Goal: Task Accomplishment & Management: Manage account settings

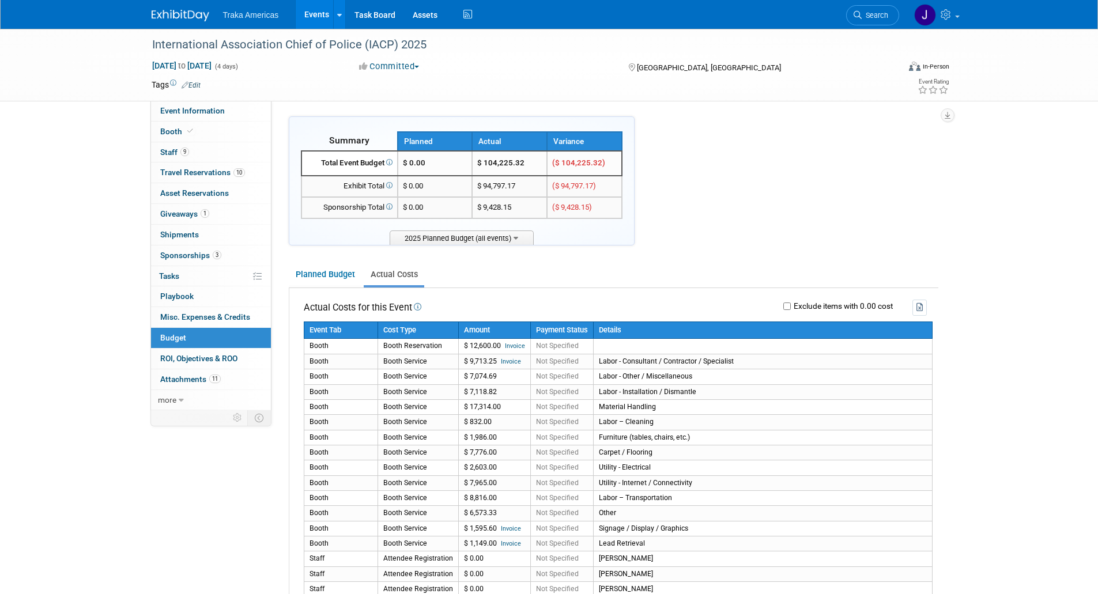
click at [183, 8] on link at bounding box center [187, 9] width 71 height 9
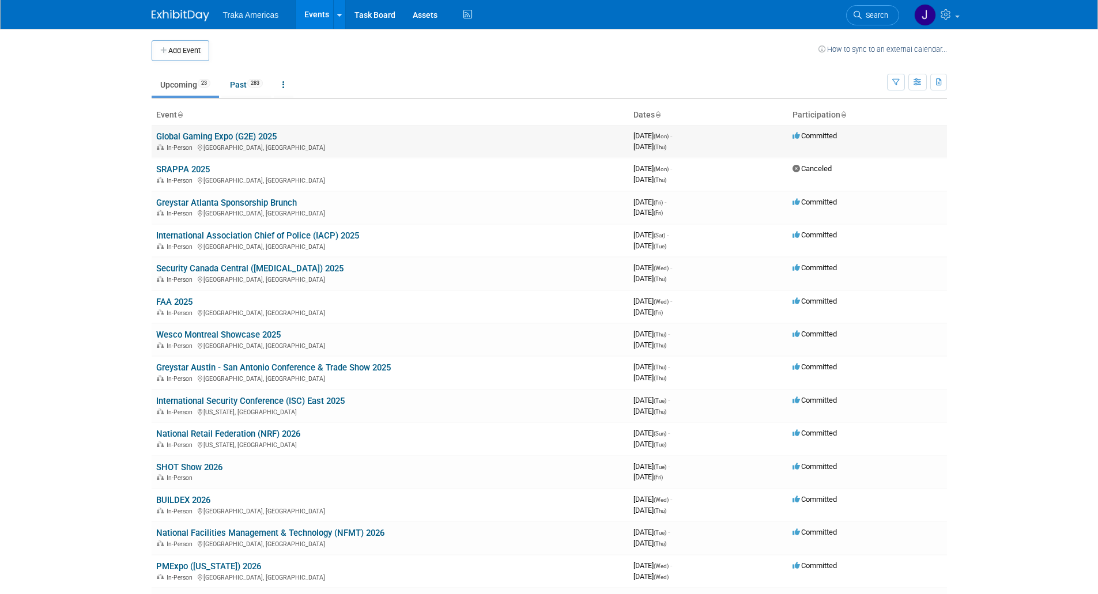
click at [220, 138] on link "Global Gaming Expo (G2E) 2025" at bounding box center [216, 136] width 120 height 10
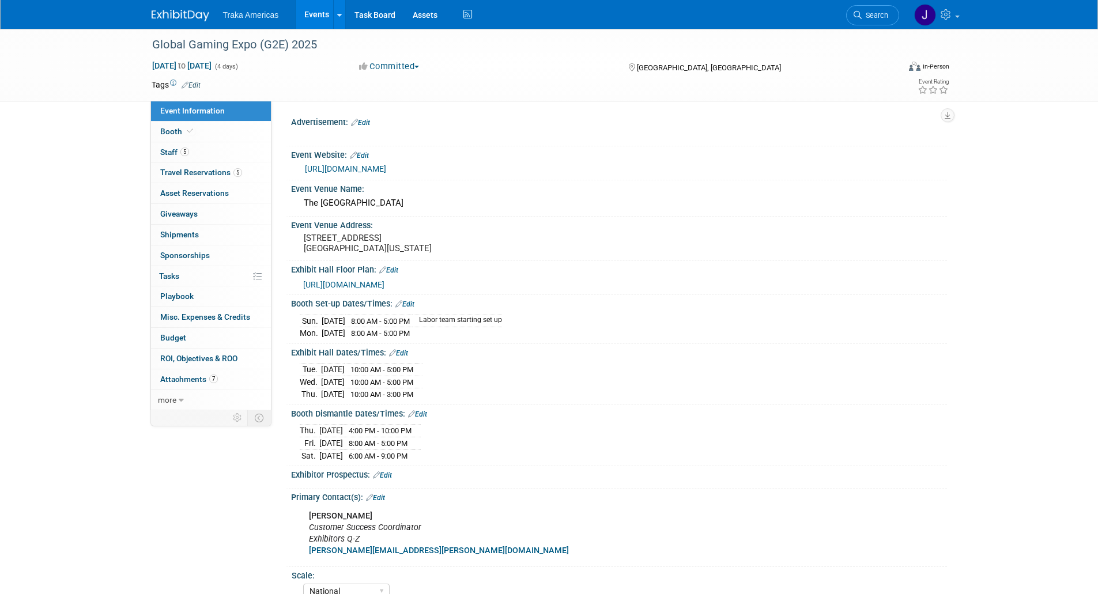
select select "National"
click at [342, 174] on div "https://www.globalgamingexpo.com/en-us.html#/" at bounding box center [622, 169] width 634 height 13
click at [351, 168] on link "https://www.globalgamingexpo.com/en-us.html#/" at bounding box center [345, 168] width 81 height 9
click at [182, 13] on img at bounding box center [181, 16] width 58 height 12
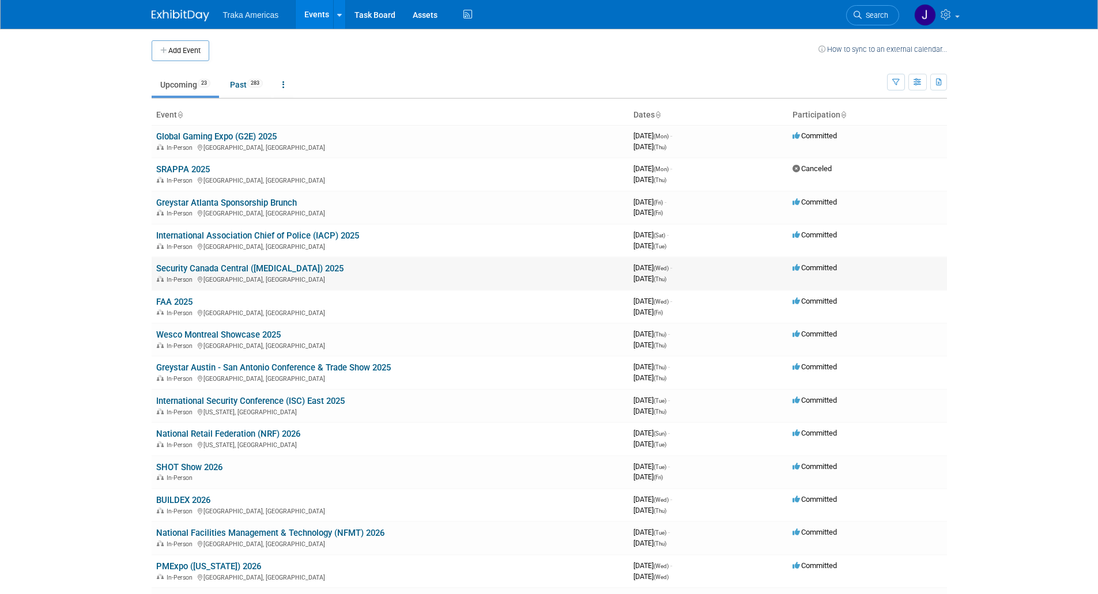
click at [205, 271] on link "Security Canada Central ([MEDICAL_DATA]) 2025" at bounding box center [249, 268] width 187 height 10
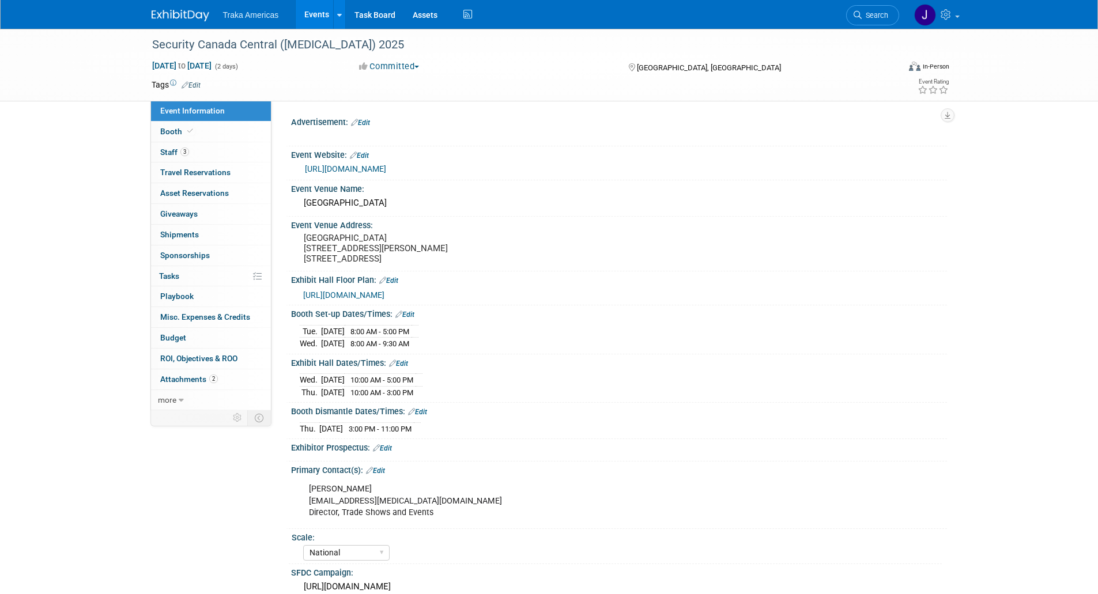
select select "National"
click at [190, 137] on link "Booth" at bounding box center [211, 132] width 120 height 20
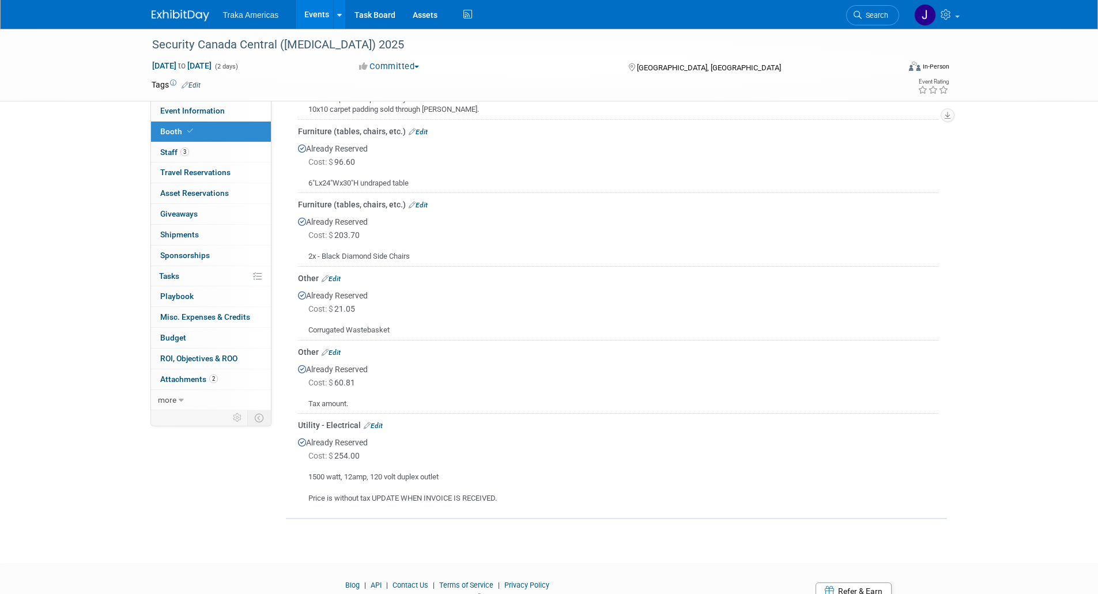
scroll to position [342, 0]
click at [377, 423] on link "Edit" at bounding box center [373, 425] width 19 height 8
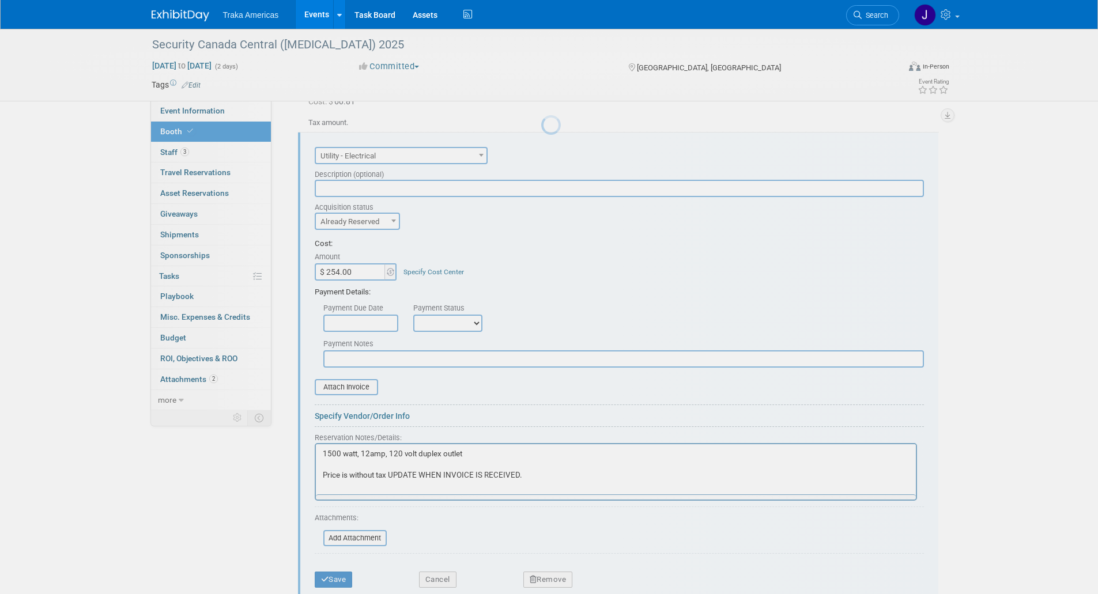
scroll to position [0, 0]
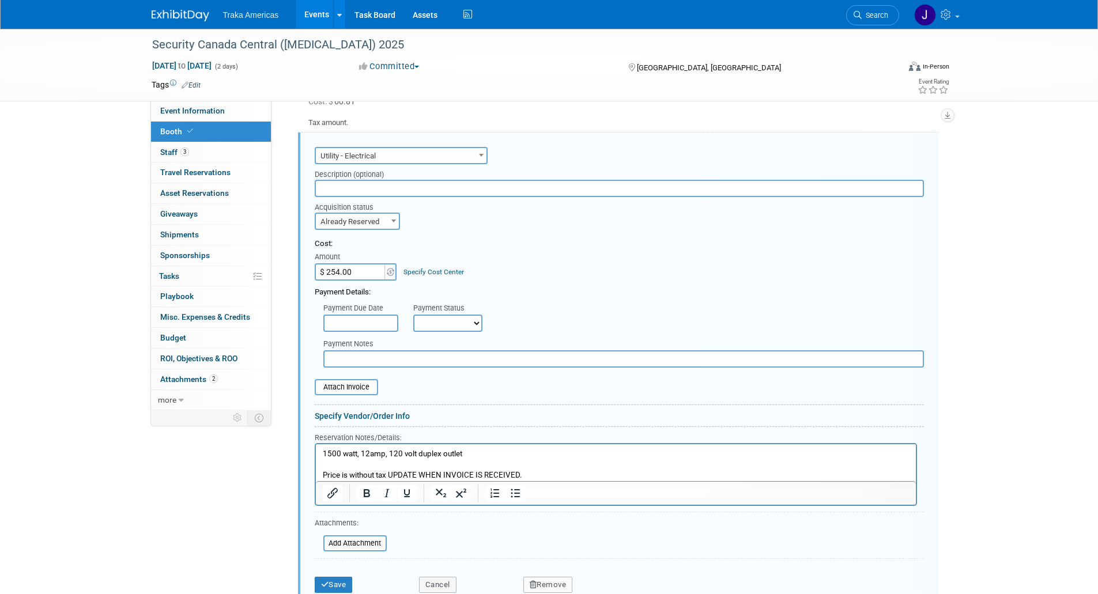
click at [357, 276] on input "$ 254.00" at bounding box center [351, 271] width 72 height 17
type input "$ 284.76"
drag, startPoint x: 524, startPoint y: 474, endPoint x: 310, endPoint y: 475, distance: 213.9
click at [315, 475] on html "1500 watt, 12amp, 120 volt duplex outlet Price is without tax UPDATE WHEN INVOI…" at bounding box center [615, 462] width 600 height 37
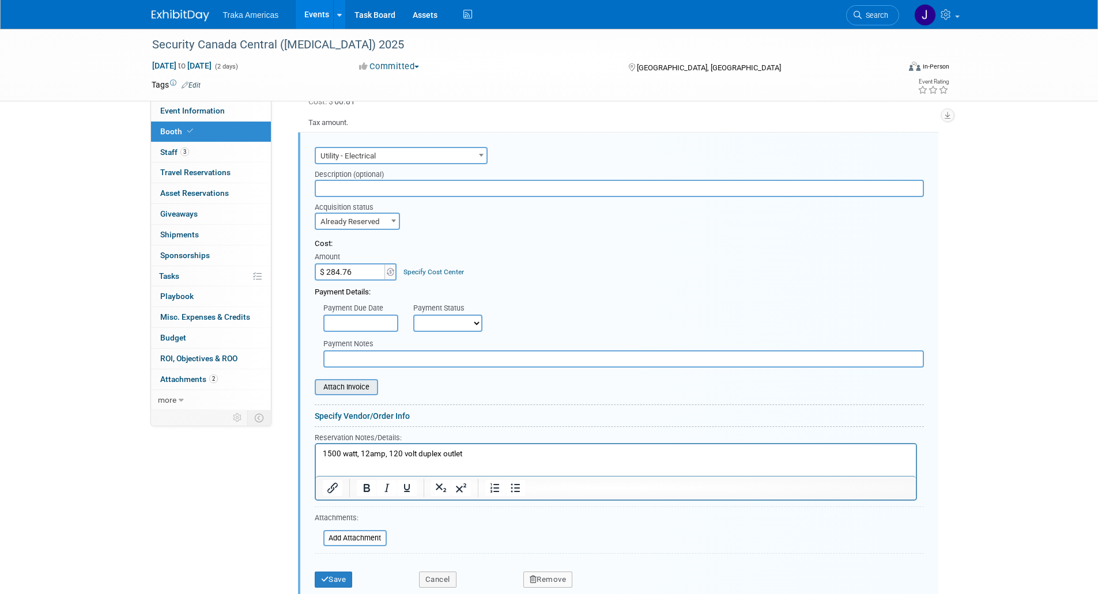
click at [346, 382] on input "file" at bounding box center [308, 387] width 137 height 14
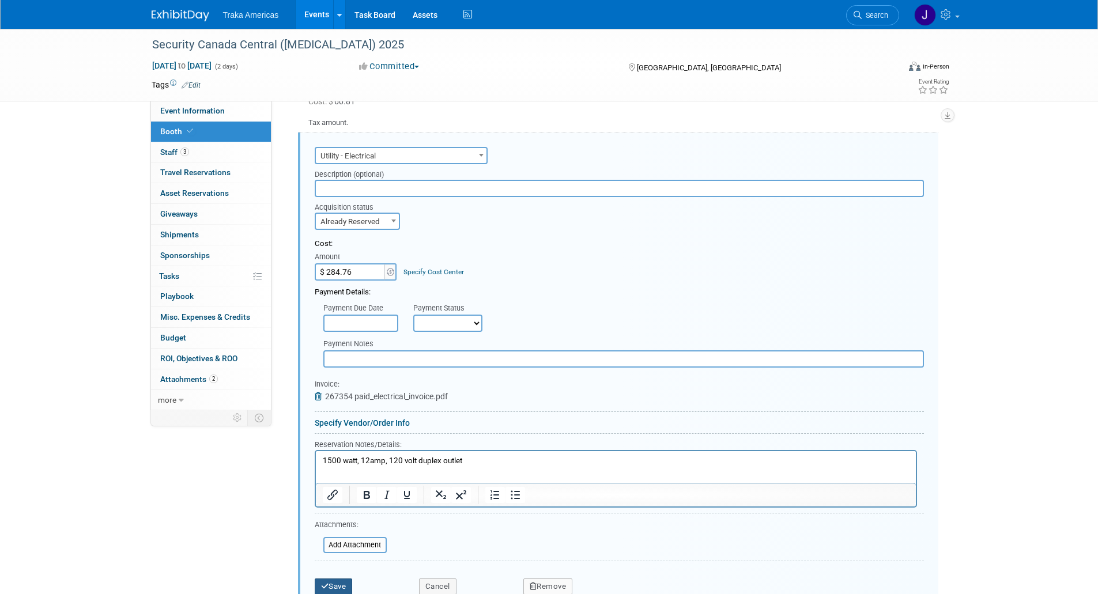
click at [333, 581] on button "Save" at bounding box center [334, 587] width 38 height 16
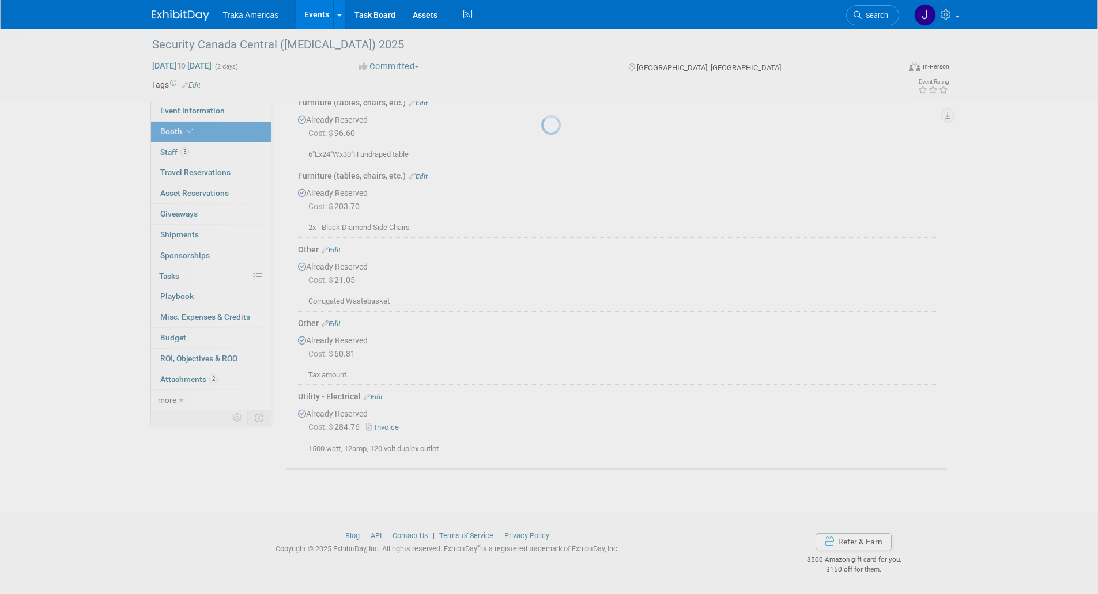
scroll to position [369, 0]
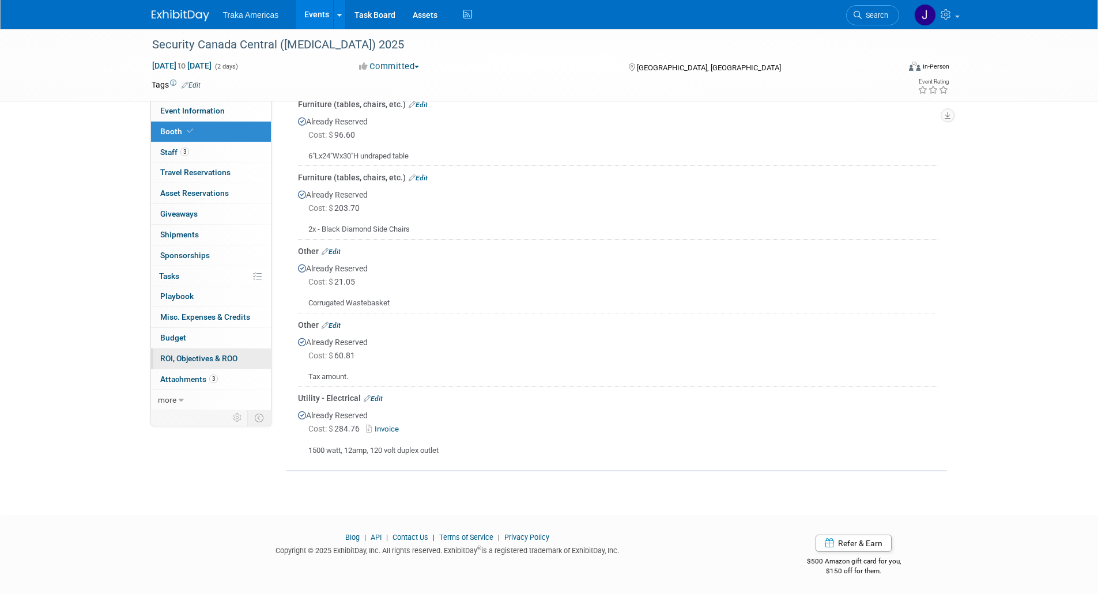
click at [220, 364] on link "0 ROI, Objectives & ROO 0" at bounding box center [211, 359] width 120 height 20
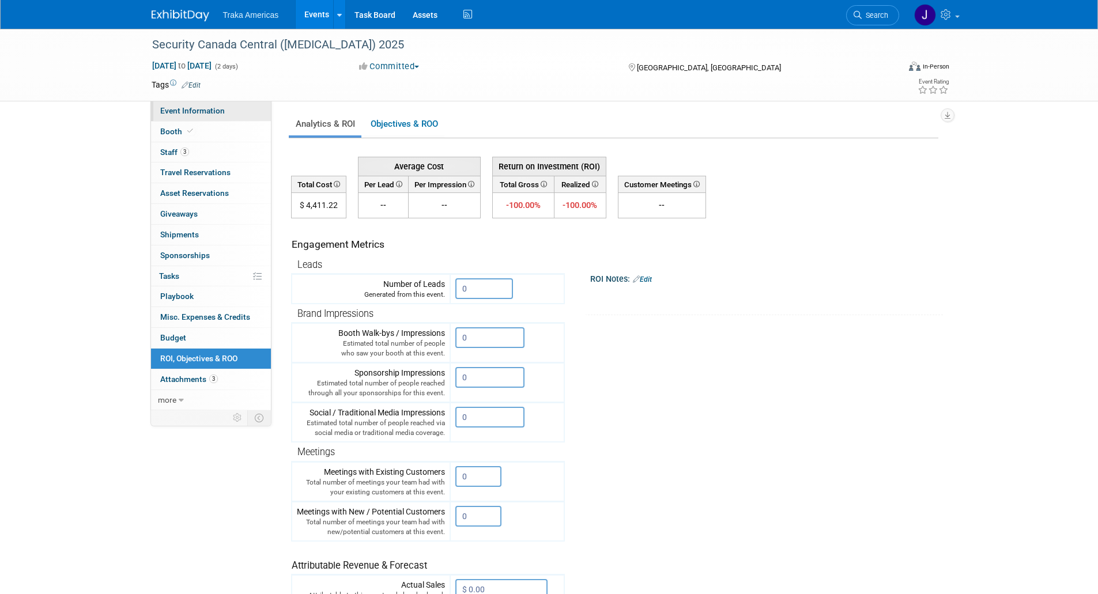
click at [217, 109] on span "Event Information" at bounding box center [192, 110] width 65 height 9
select select "National"
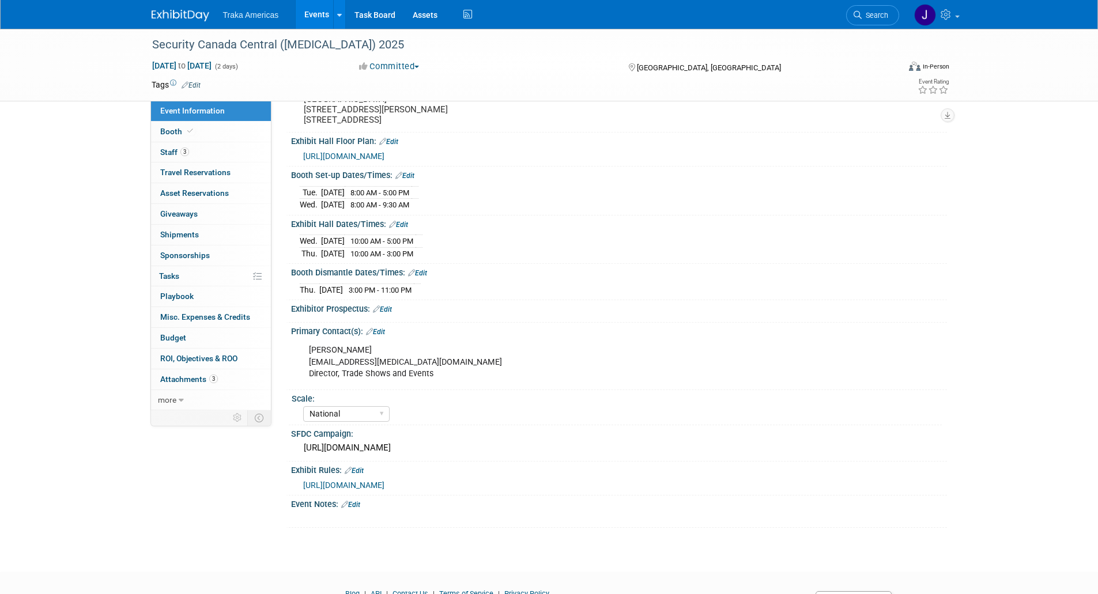
scroll to position [140, 0]
click at [389, 457] on div "https://traka.lightning.force.com/lightning/r/Campaign/701VT00000G8EhLYAV/view" at bounding box center [619, 448] width 639 height 18
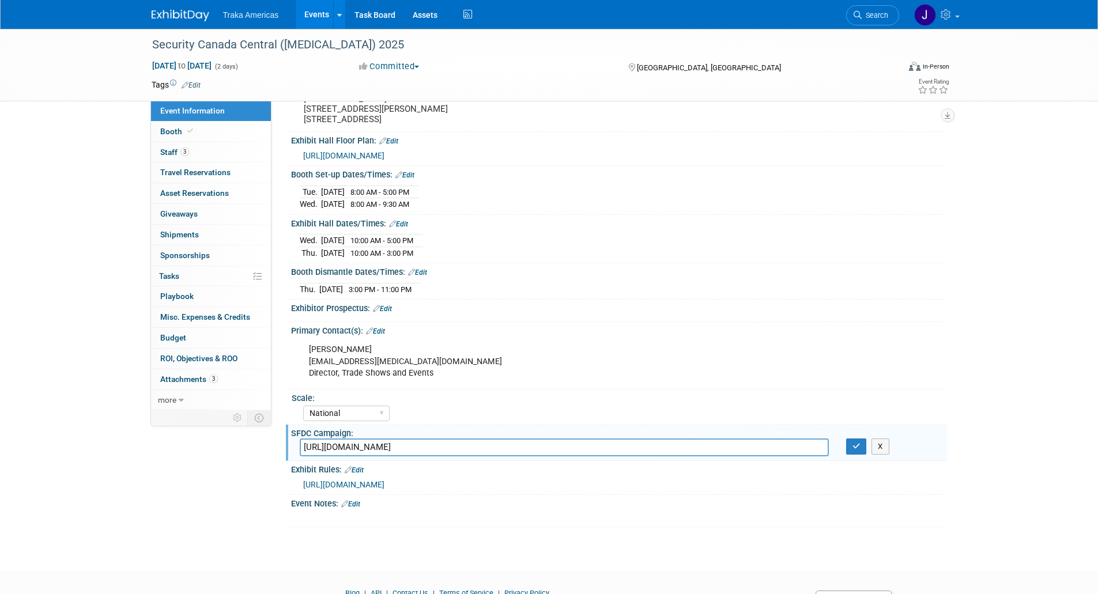
click at [389, 457] on input "https://traka.lightning.force.com/lightning/r/Campaign/701VT00000G8EhLYAV/view" at bounding box center [564, 448] width 529 height 18
click at [853, 450] on icon "button" at bounding box center [857, 446] width 8 height 7
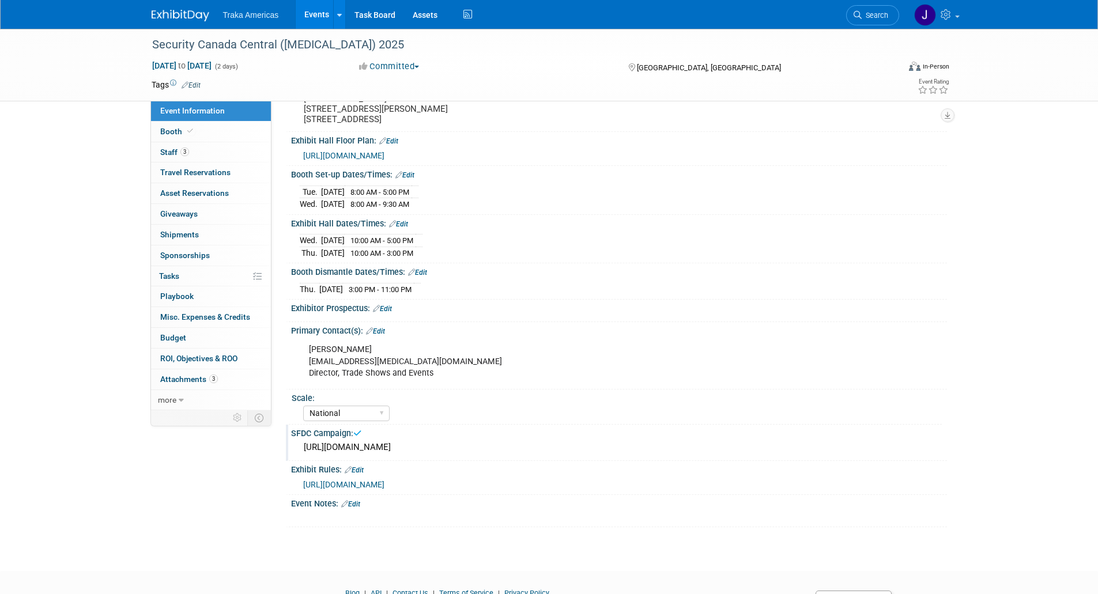
click at [179, 19] on img at bounding box center [181, 16] width 58 height 12
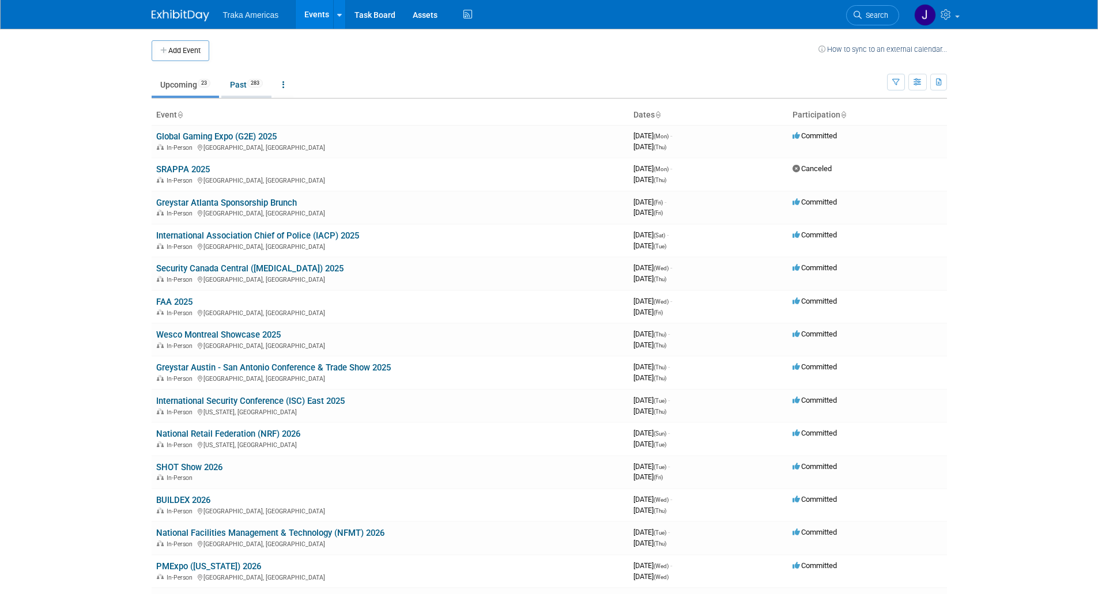
click at [239, 86] on link "Past 283" at bounding box center [246, 85] width 50 height 22
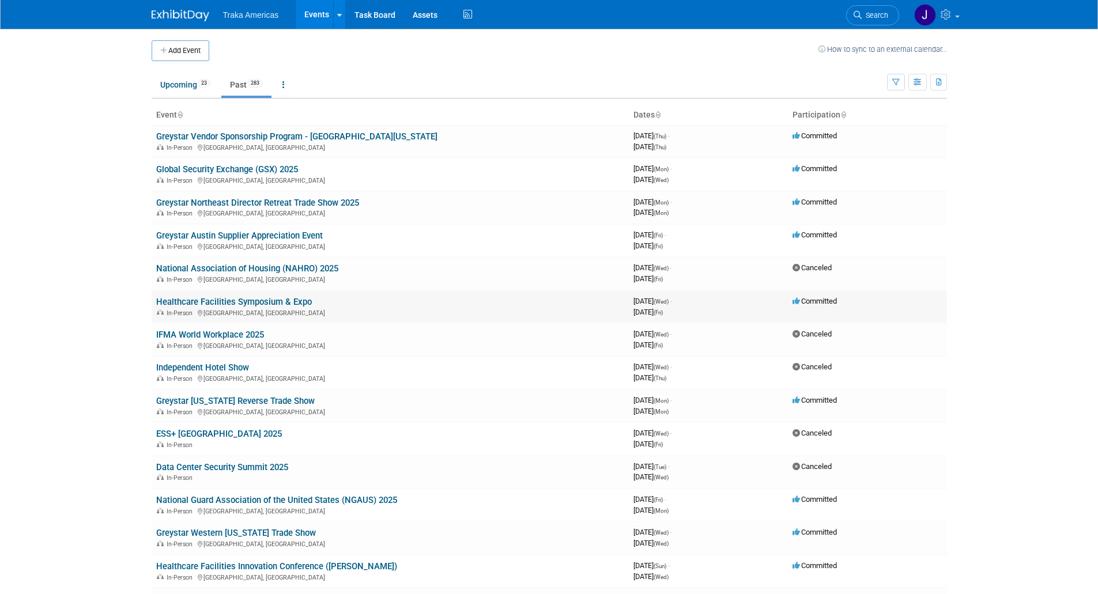
click at [208, 297] on link "Healthcare Facilities Symposium & Expo" at bounding box center [234, 302] width 156 height 10
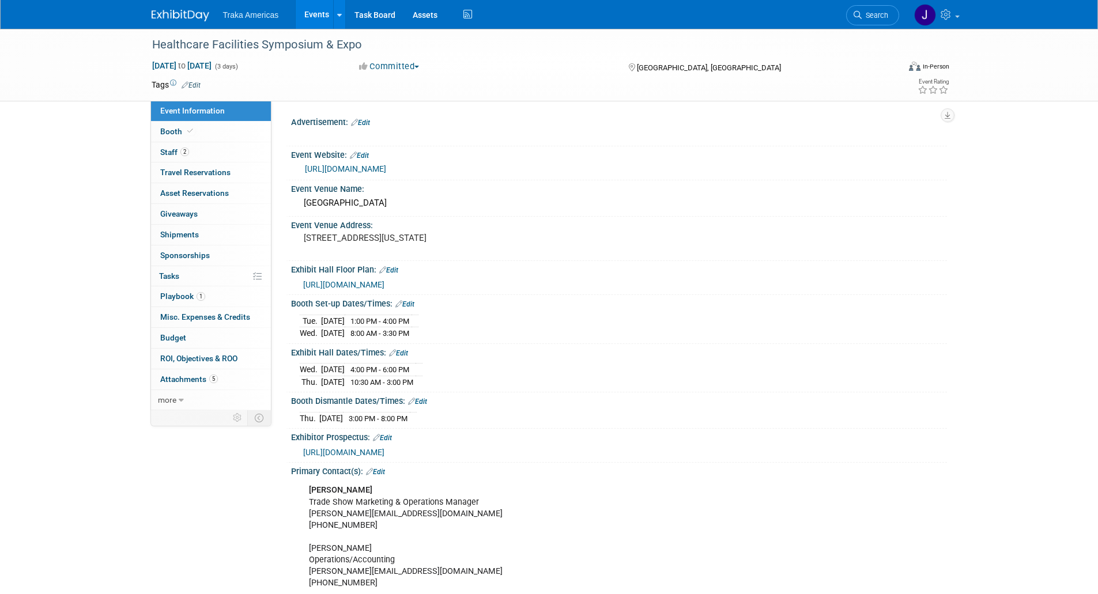
select select "Regional"
click at [202, 139] on link "Booth" at bounding box center [211, 132] width 120 height 20
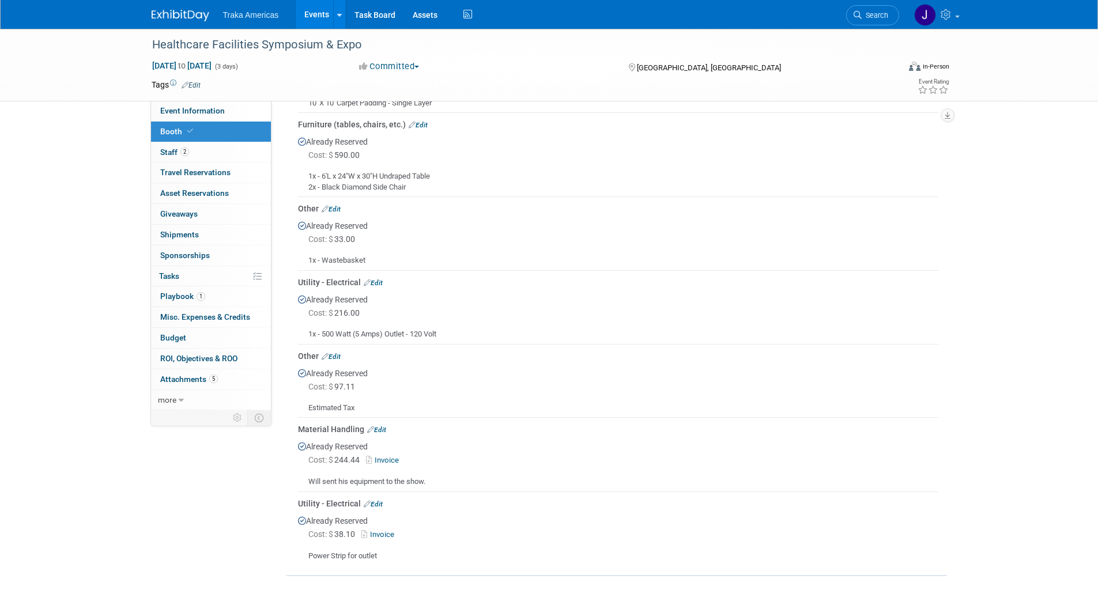
scroll to position [558, 0]
click at [386, 459] on link "Invoice" at bounding box center [384, 459] width 37 height 9
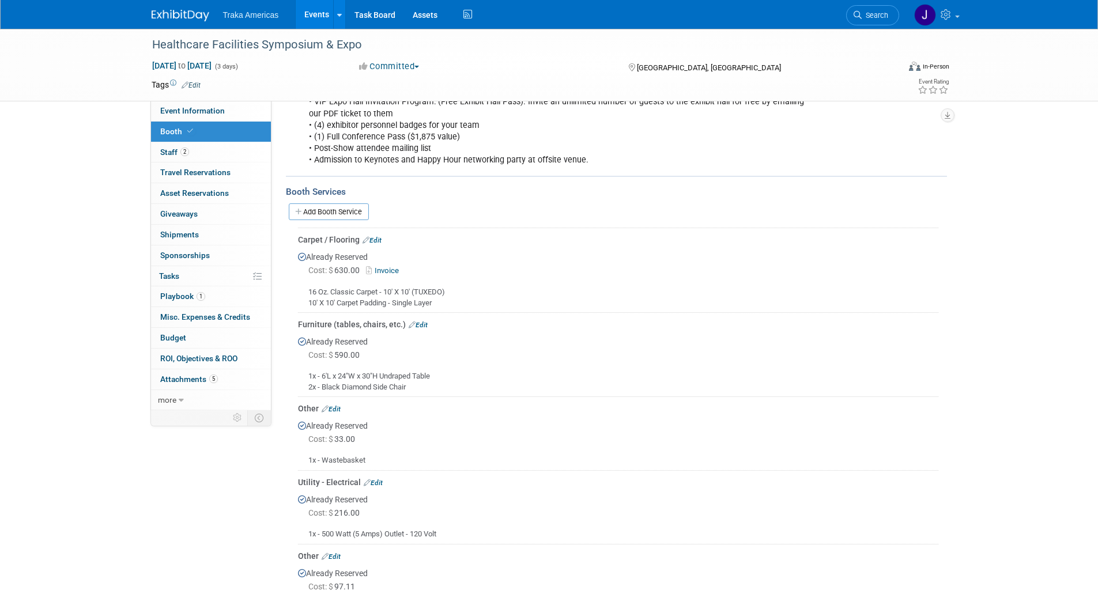
scroll to position [356, 0]
click at [315, 217] on link "Add Booth Service" at bounding box center [329, 212] width 80 height 17
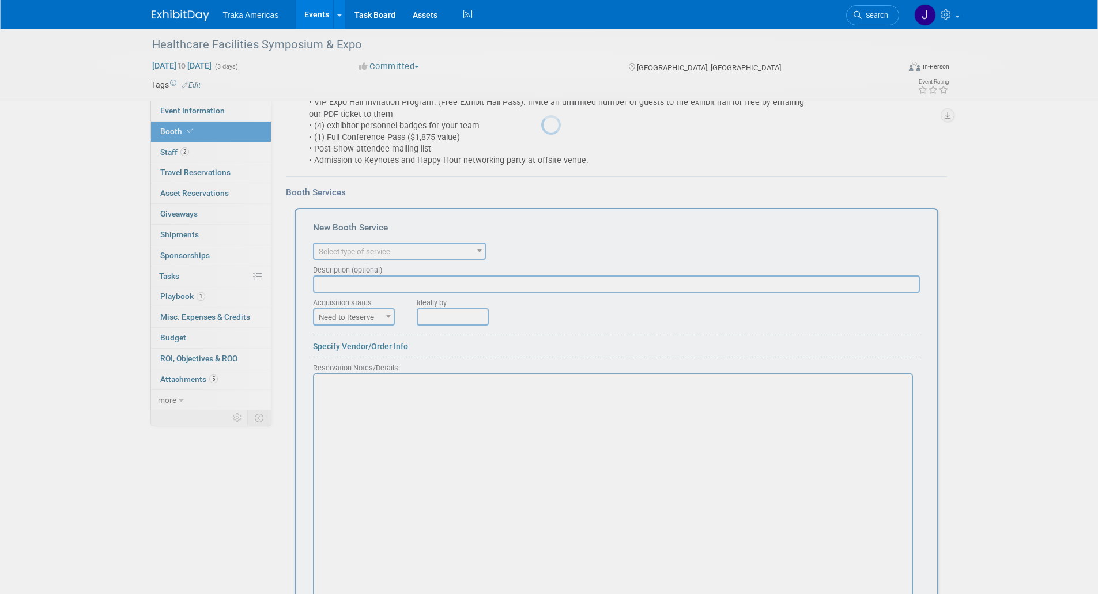
scroll to position [0, 0]
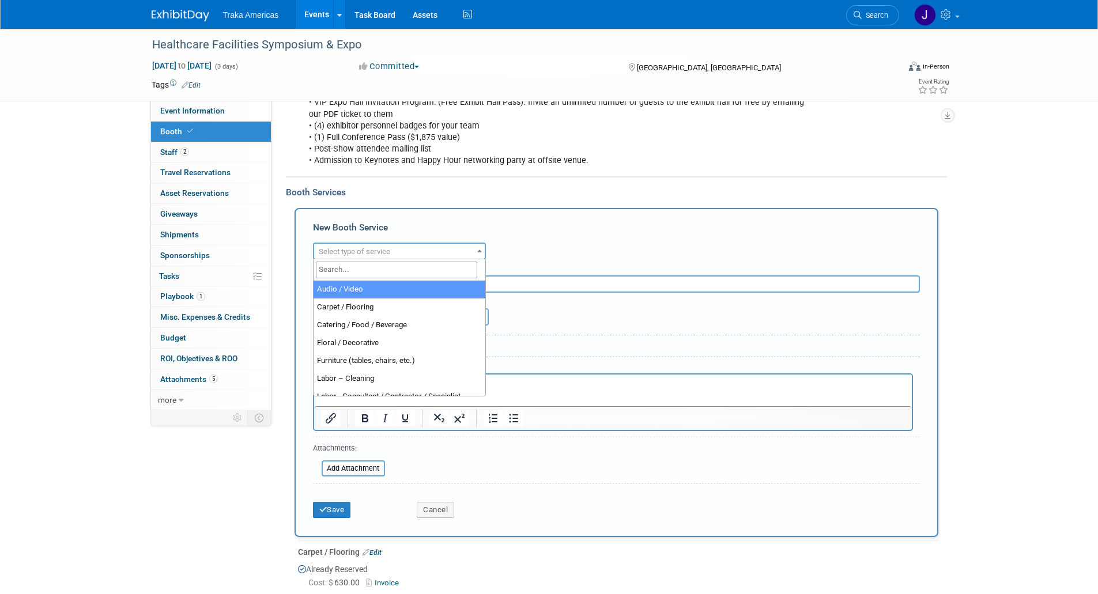
click at [413, 254] on span "Select type of service" at bounding box center [399, 252] width 171 height 16
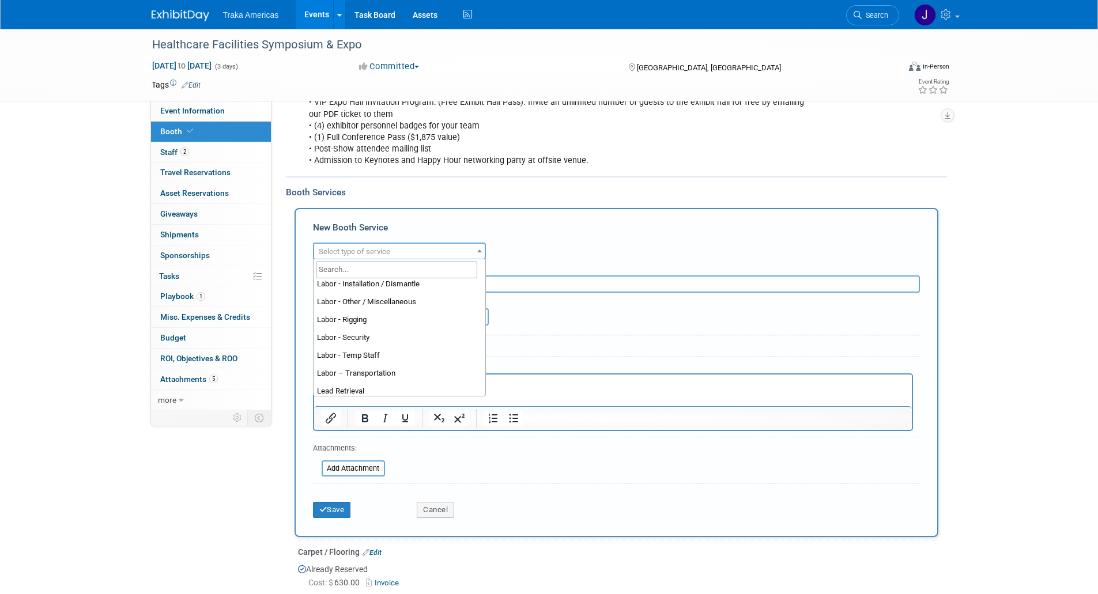
scroll to position [156, 0]
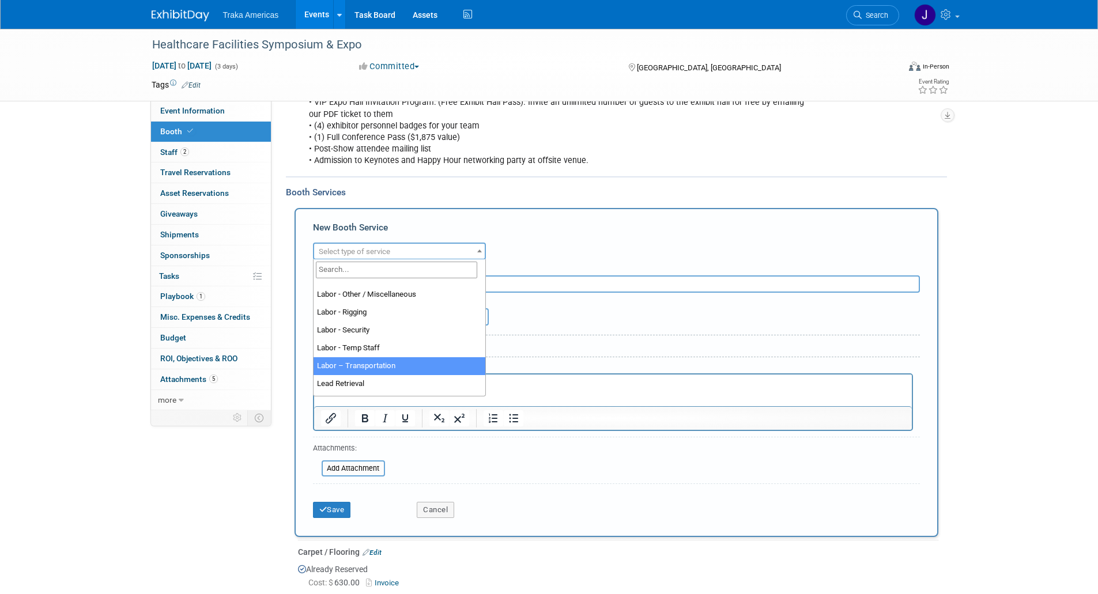
select select "15"
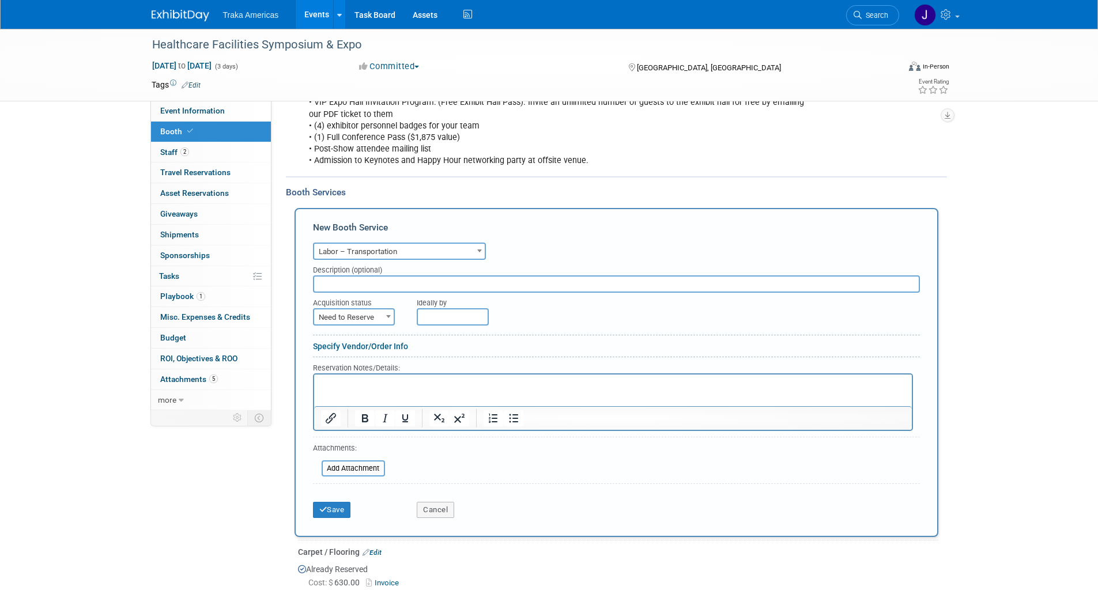
click at [371, 316] on span "Need to Reserve" at bounding box center [354, 318] width 80 height 16
select select "2"
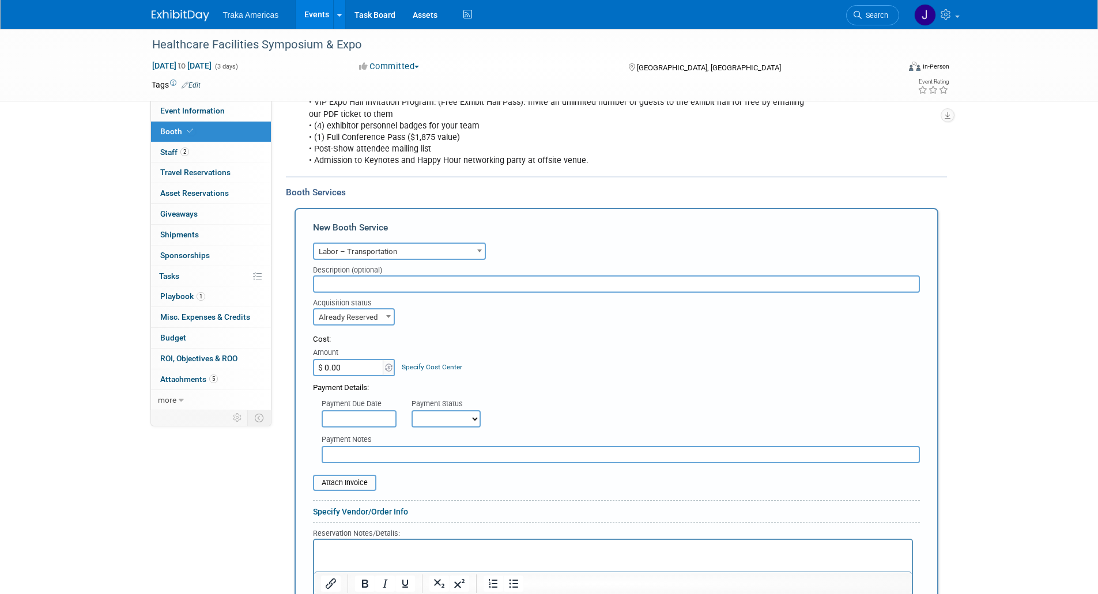
click at [351, 365] on input "$ 0.00" at bounding box center [349, 367] width 72 height 17
type input "$ 445.21"
click at [368, 315] on span "Already Reserved" at bounding box center [354, 318] width 80 height 16
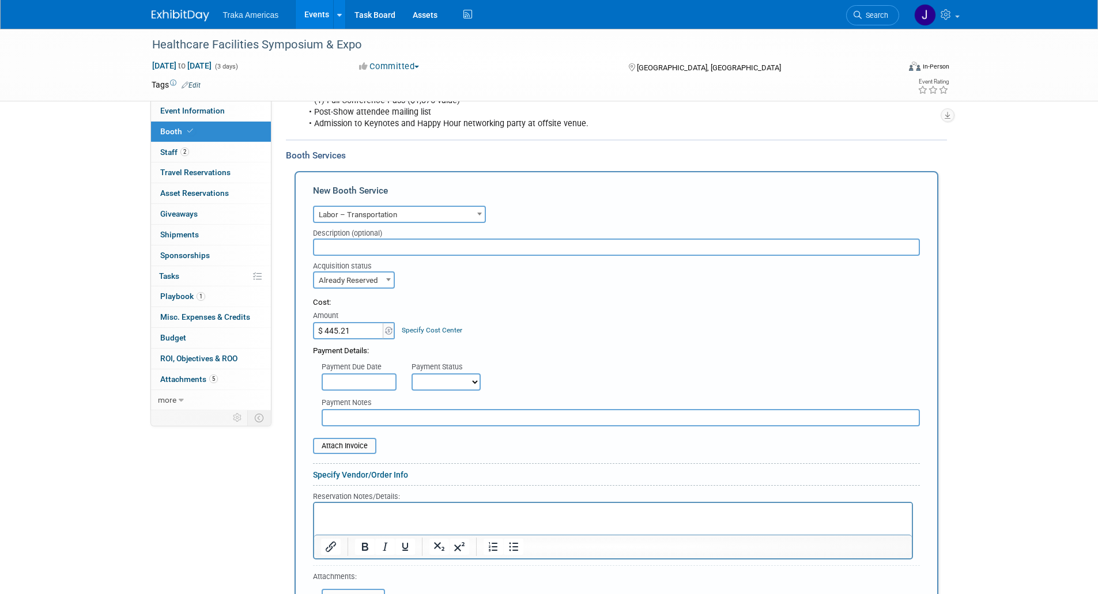
scroll to position [394, 0]
click at [359, 443] on input "file" at bounding box center [306, 445] width 137 height 14
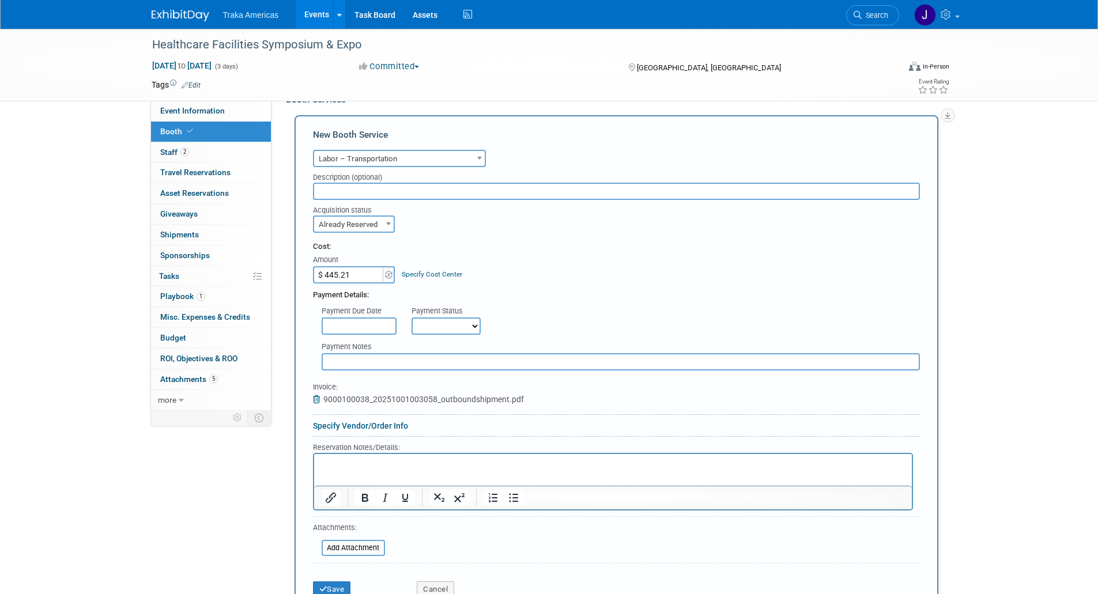
scroll to position [450, 0]
click at [500, 465] on p "Rich Text Area. Press ALT-0 for help." at bounding box center [613, 463] width 585 height 11
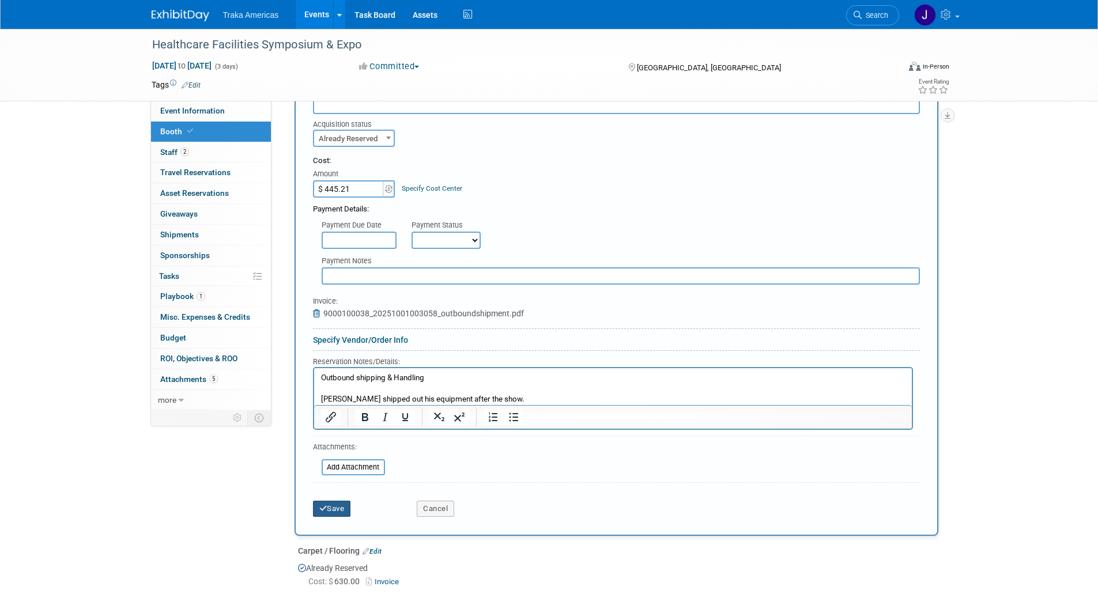
click at [329, 511] on button "Save" at bounding box center [332, 509] width 38 height 16
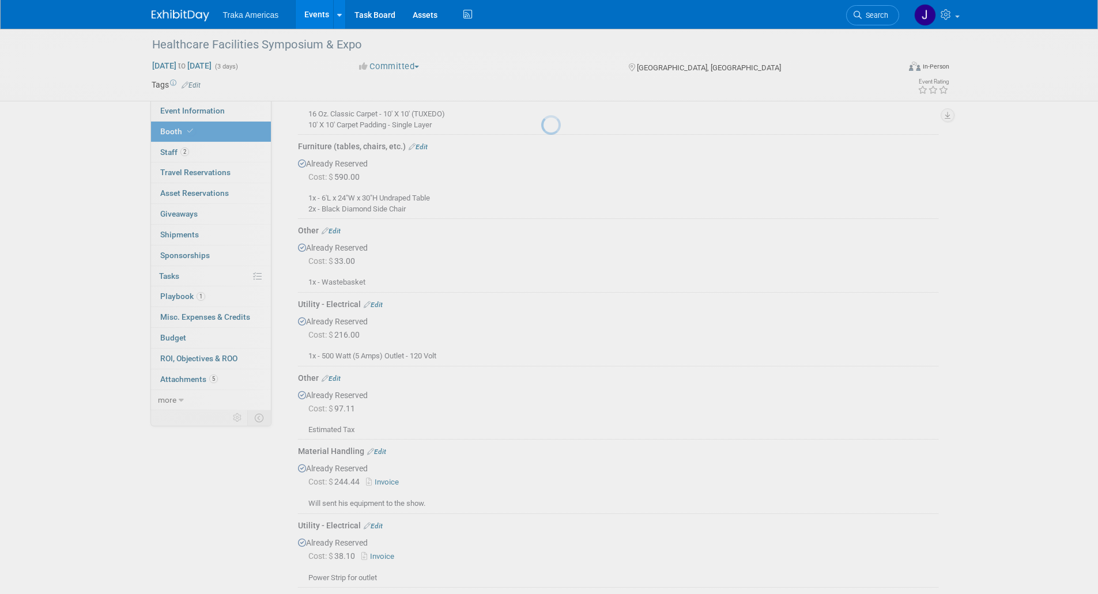
scroll to position [756, 0]
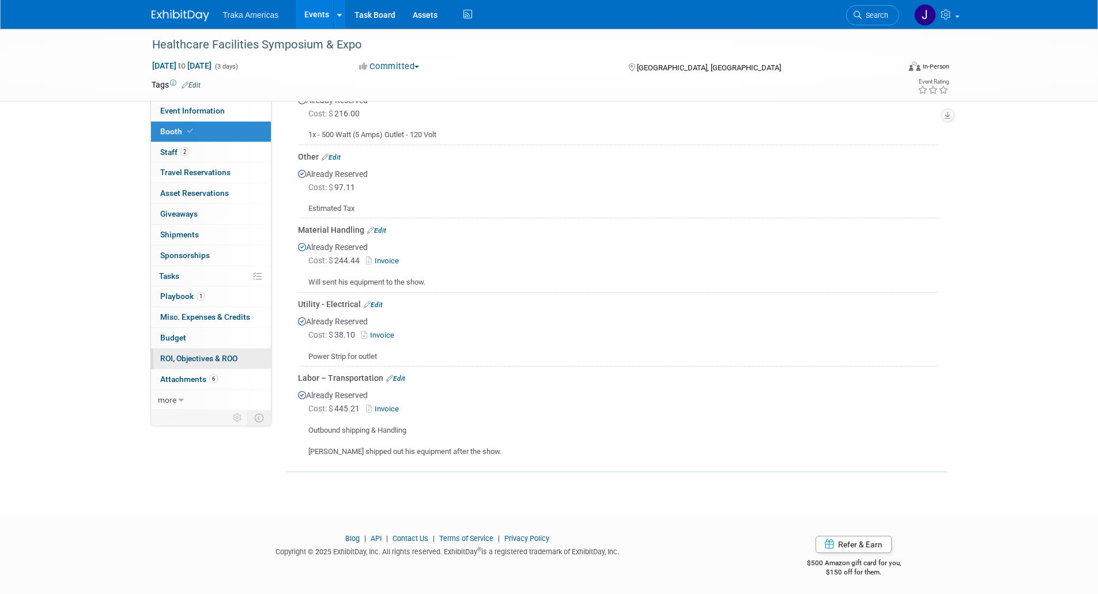
click at [223, 359] on span "ROI, Objectives & ROO 0" at bounding box center [198, 358] width 77 height 9
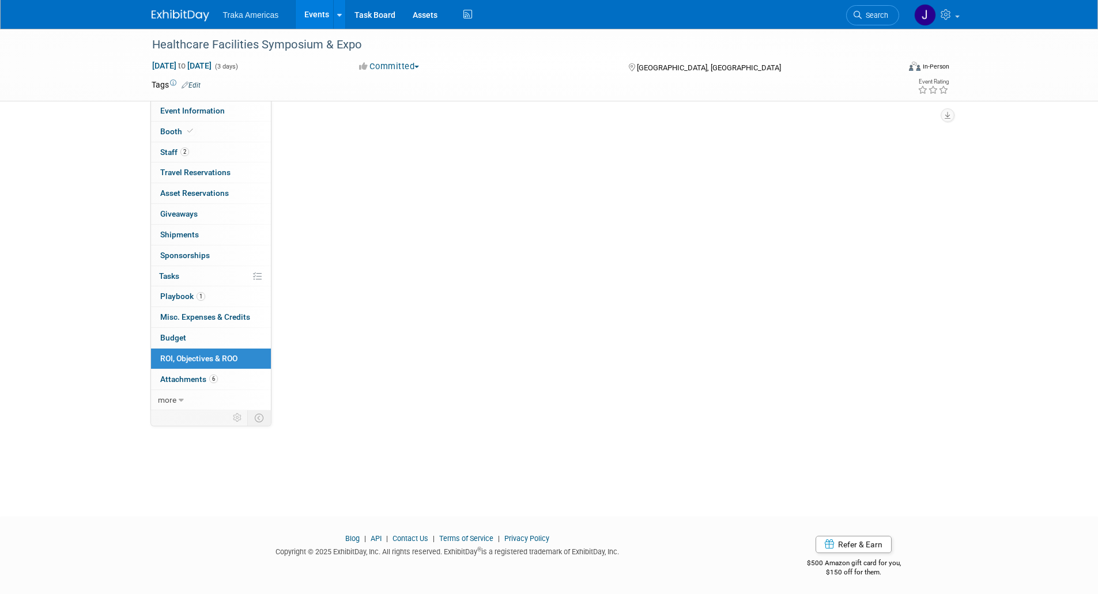
scroll to position [0, 0]
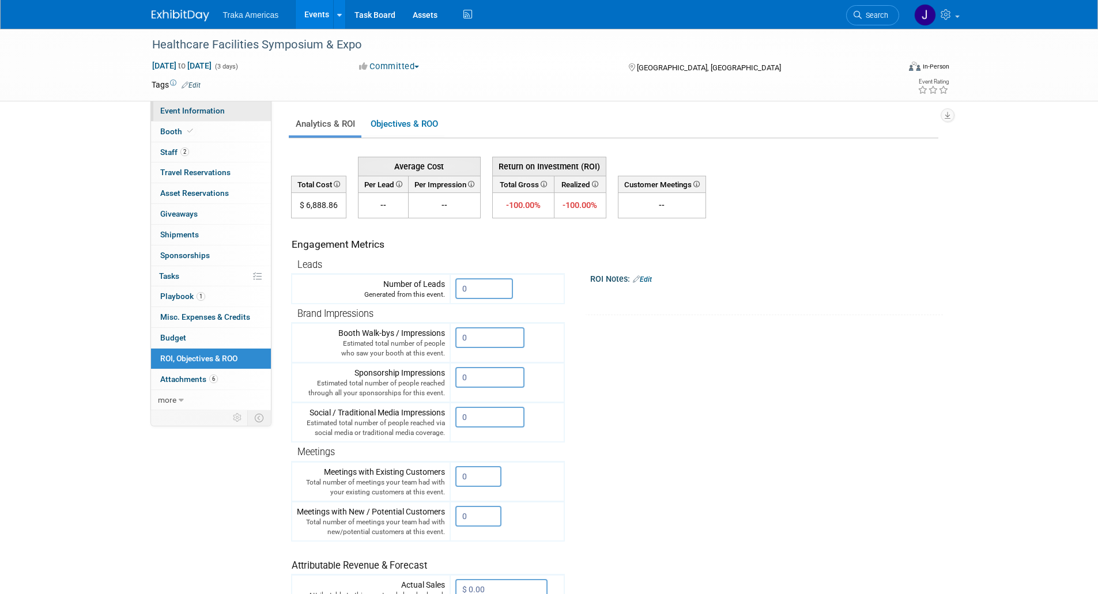
click at [196, 116] on link "Event Information" at bounding box center [211, 111] width 120 height 20
select select "Regional"
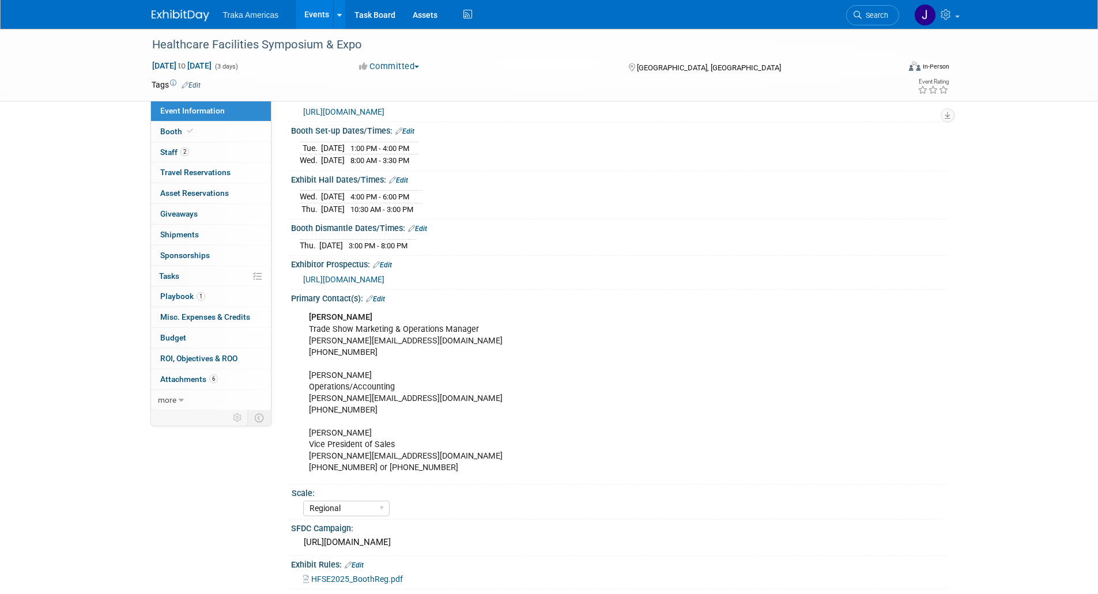
scroll to position [174, 0]
click at [361, 543] on div "https://traka.lightning.force.com/lightning/r/Campaign/701VT00000R1QVZYA3/view" at bounding box center [619, 542] width 639 height 18
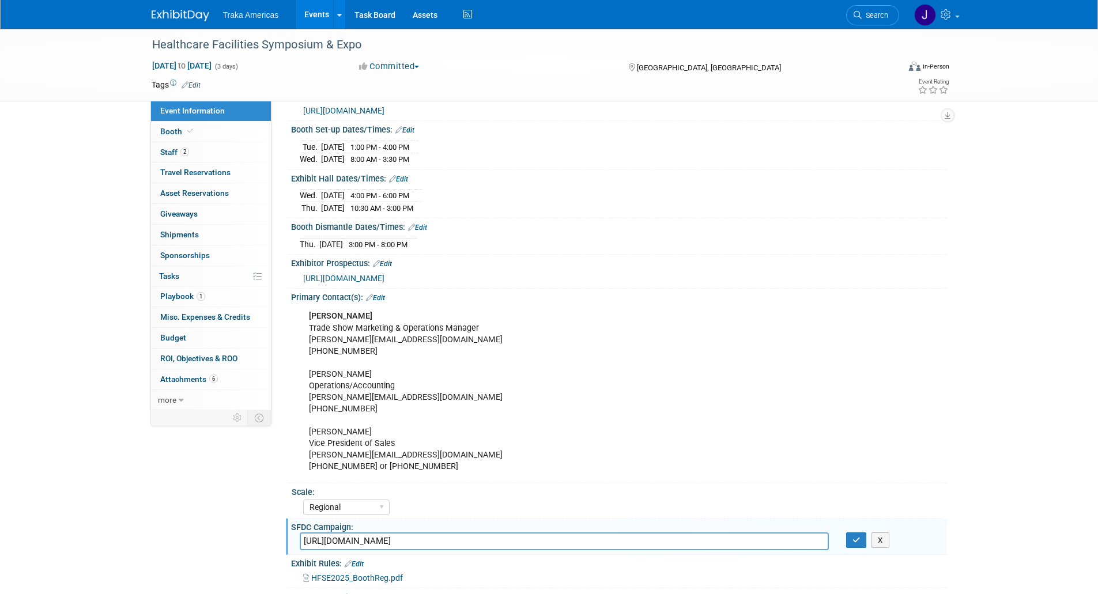
click at [361, 543] on input "https://traka.lightning.force.com/lightning/r/Campaign/701VT00000R1QVZYA3/view" at bounding box center [564, 542] width 529 height 18
click at [176, 9] on link at bounding box center [187, 9] width 71 height 9
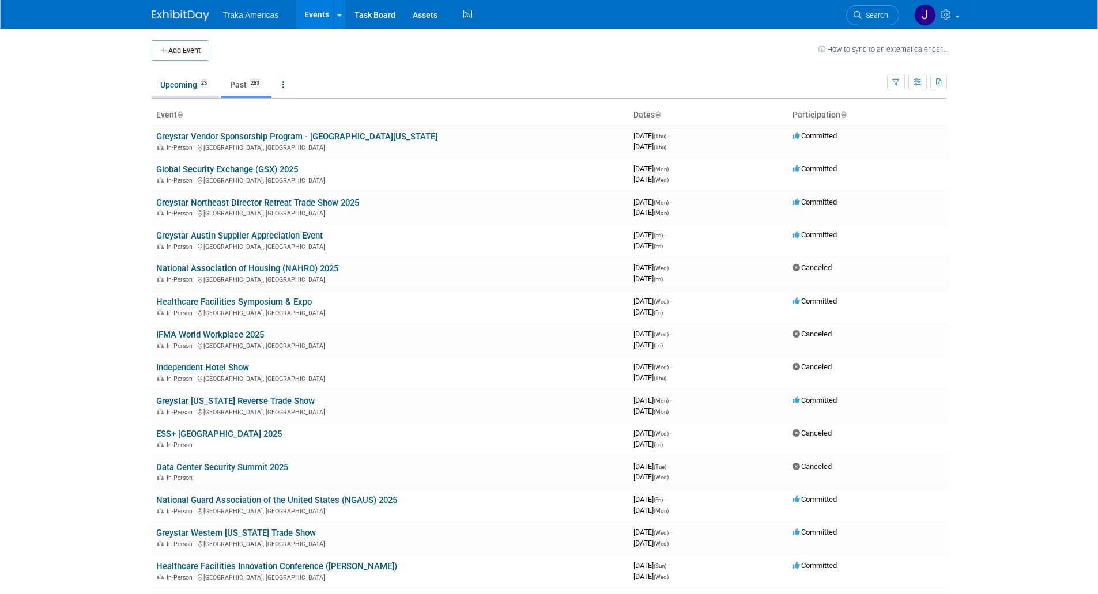
click at [184, 88] on link "Upcoming 23" at bounding box center [185, 85] width 67 height 22
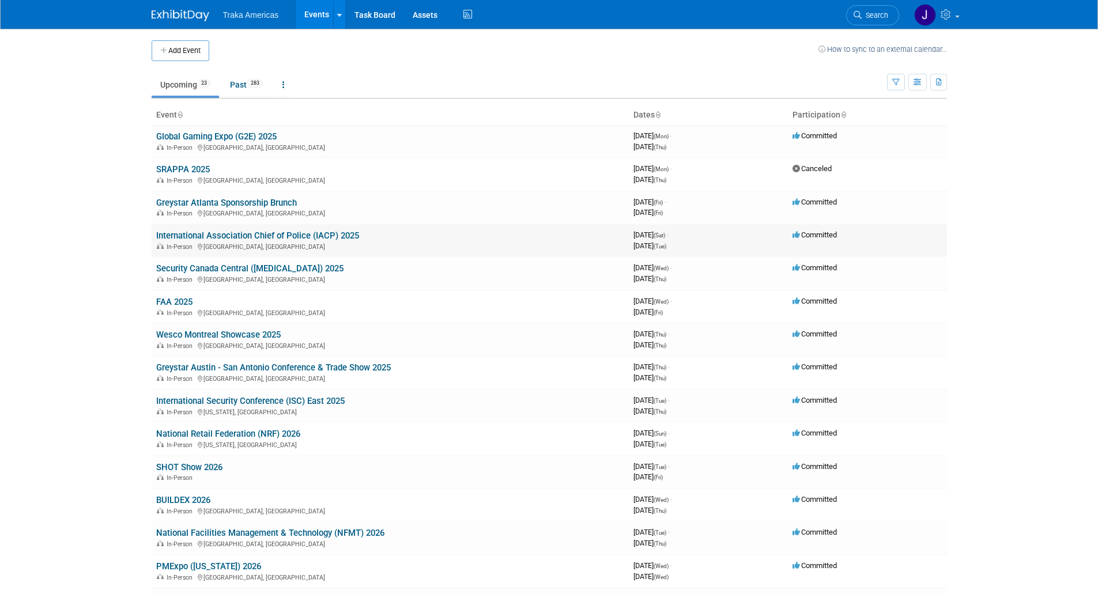
click at [206, 235] on link "International Association Chief of Police (IACP) 2025" at bounding box center [257, 236] width 203 height 10
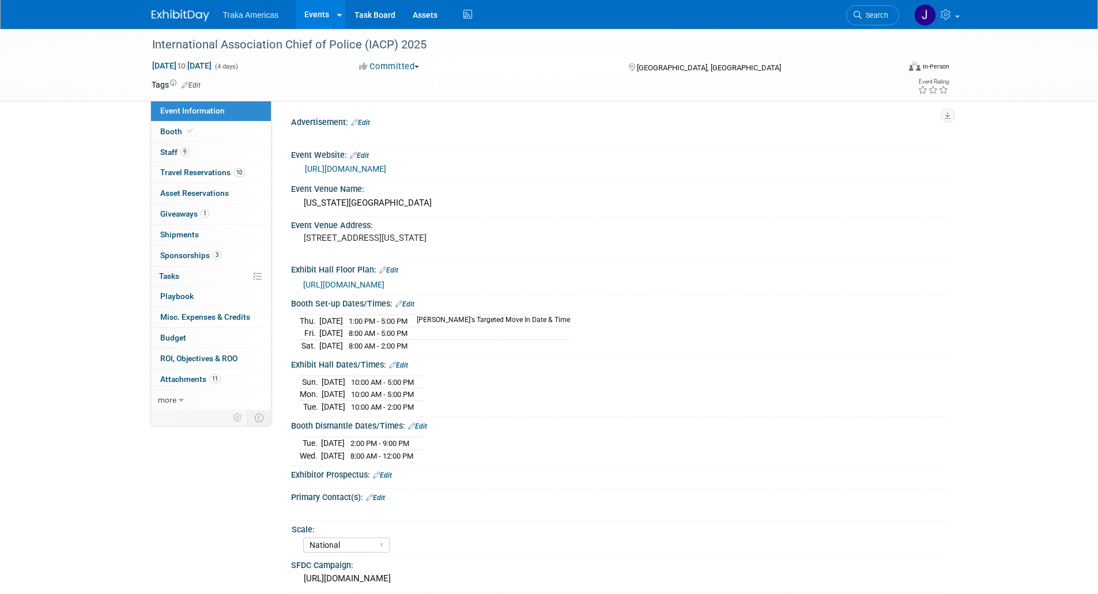
select select "National"
click at [212, 134] on link "Booth" at bounding box center [211, 132] width 120 height 20
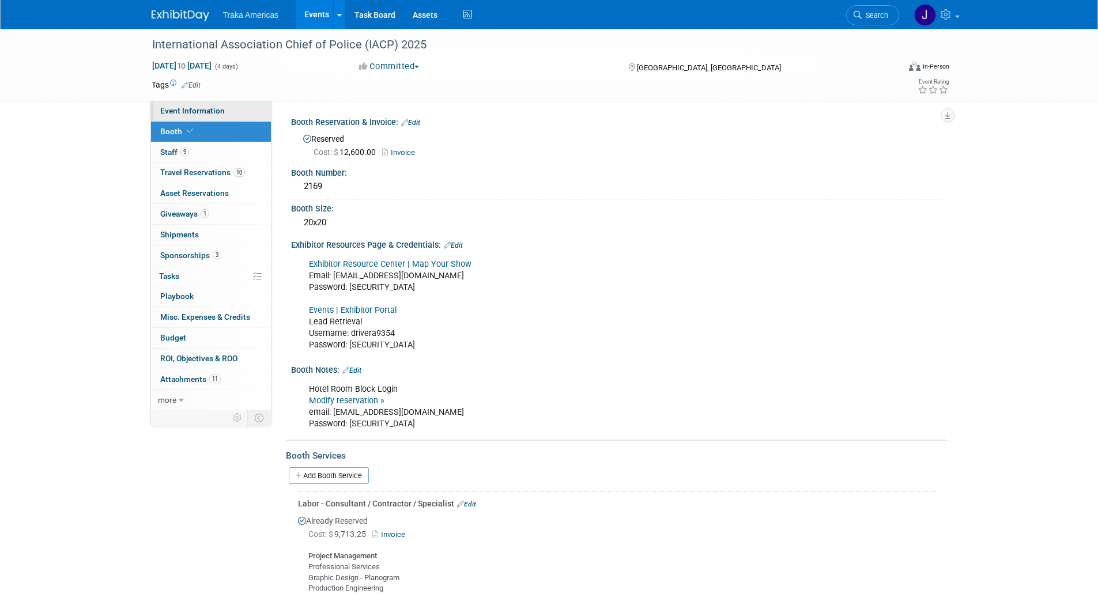
click at [211, 116] on link "Event Information" at bounding box center [211, 111] width 120 height 20
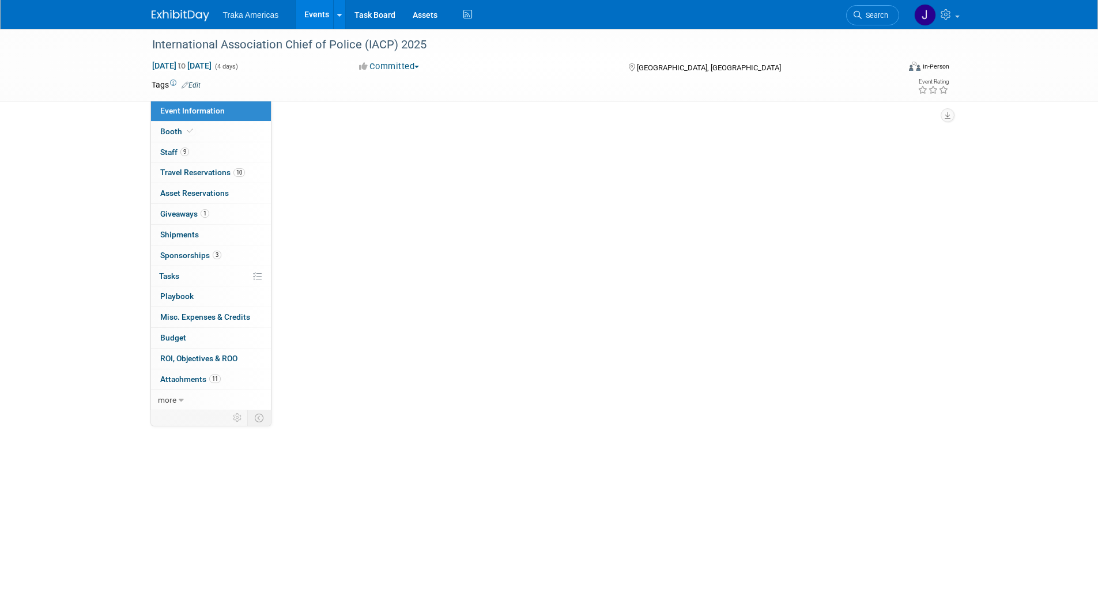
select select "National"
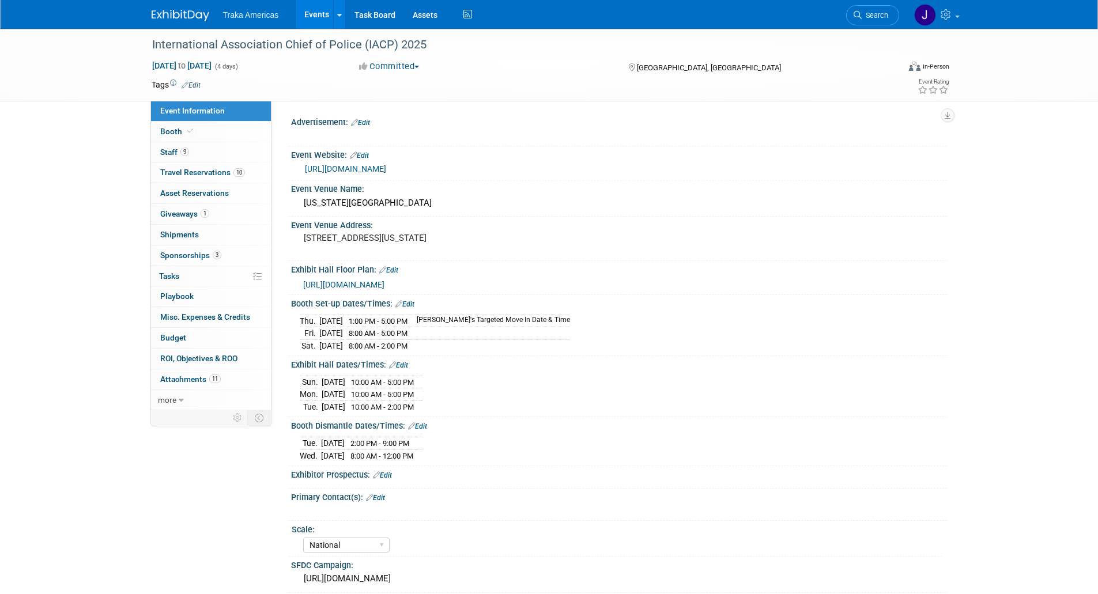
click at [357, 289] on span "[URL][DOMAIN_NAME]" at bounding box center [343, 284] width 81 height 9
